Goal: Task Accomplishment & Management: Use online tool/utility

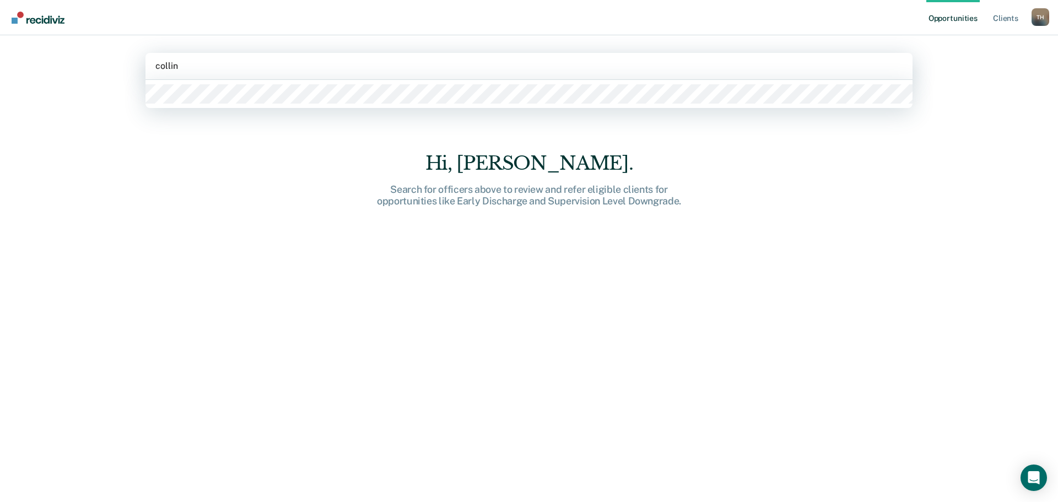
type input "[PERSON_NAME]"
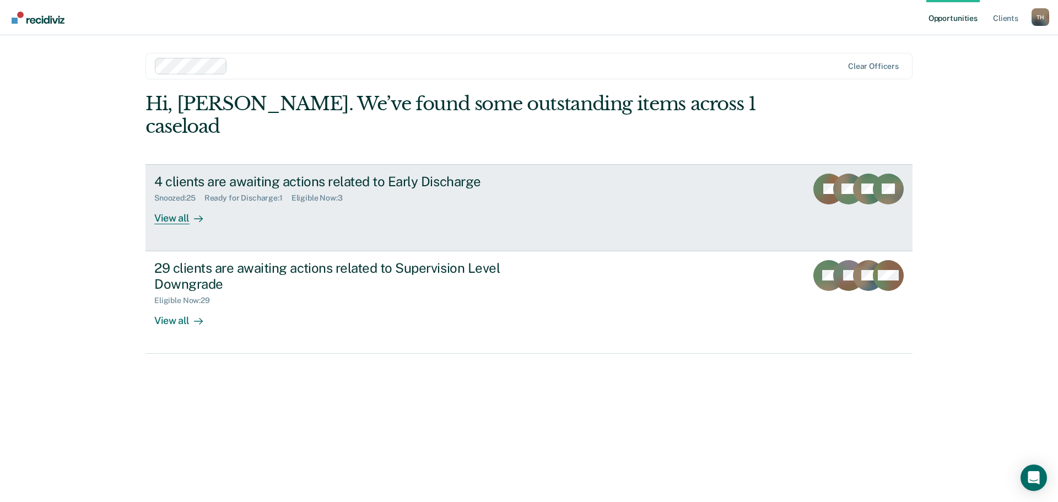
click at [322, 174] on div "4 clients are awaiting actions related to Early Discharge" at bounding box center [347, 182] width 387 height 16
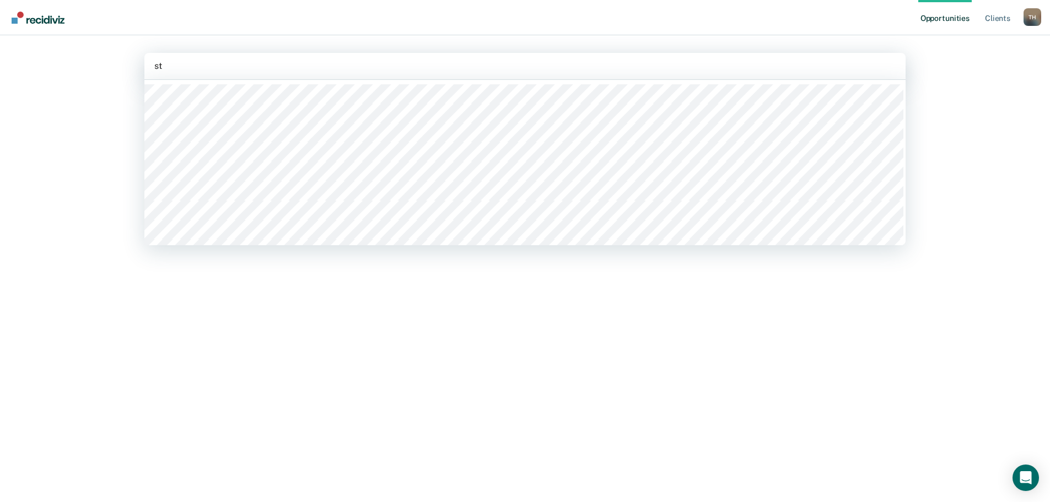
type input "s"
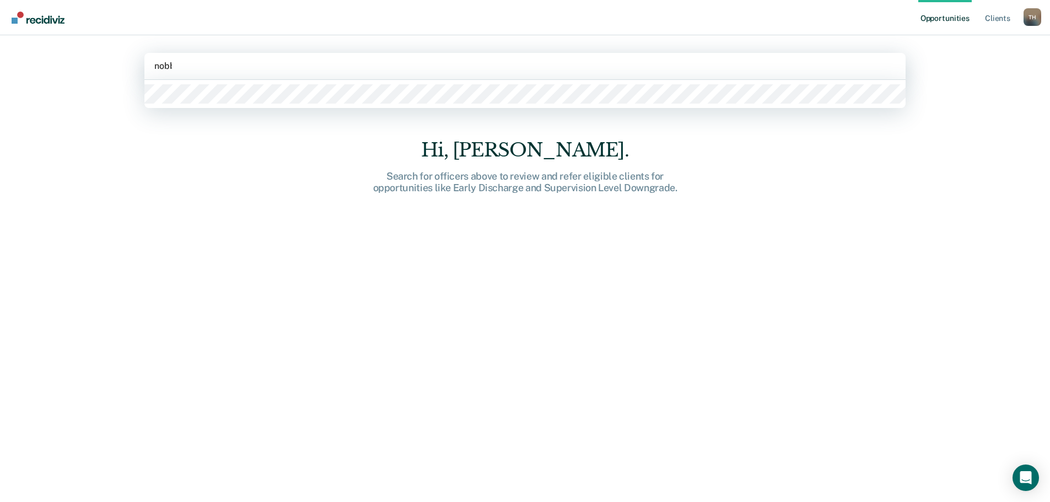
type input "[PERSON_NAME]"
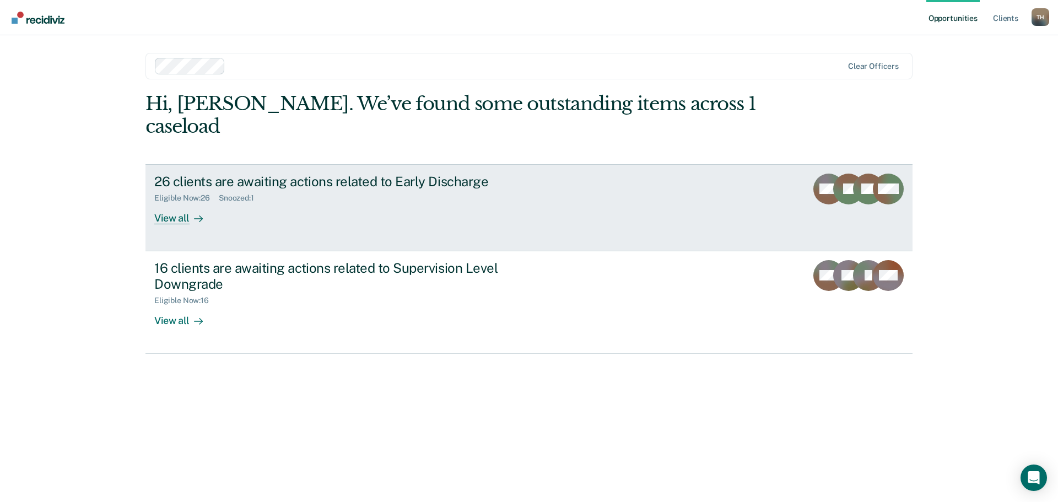
click at [352, 186] on div "26 clients are awaiting actions related to Early Discharge Eligible Now : 26 Sn…" at bounding box center [360, 199] width 413 height 51
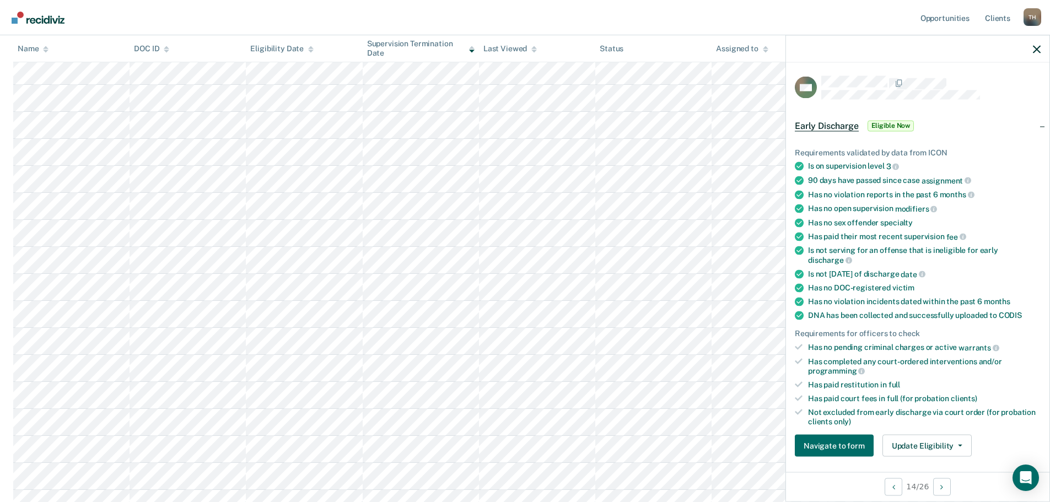
scroll to position [220, 0]
